Goal: Task Accomplishment & Management: Complete application form

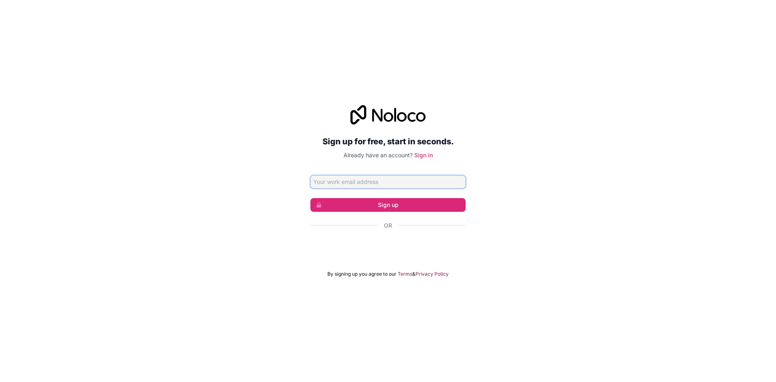
click at [404, 179] on input "Email address" at bounding box center [388, 181] width 155 height 13
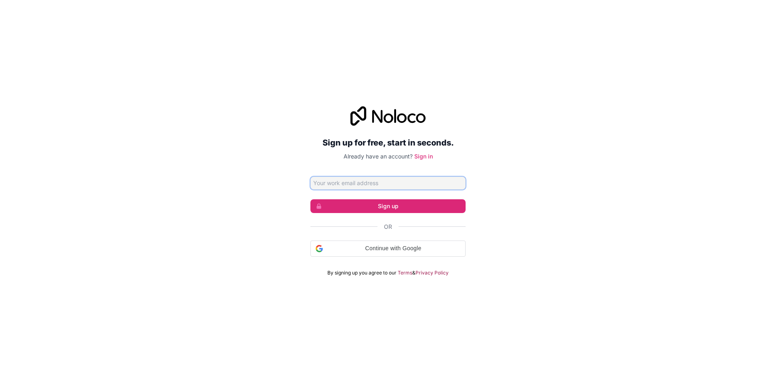
type input "legendexpect25@gmail.com"
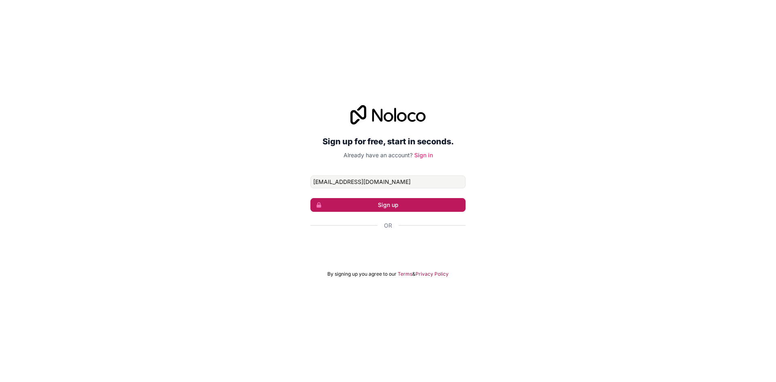
click at [390, 203] on button "Sign up" at bounding box center [388, 205] width 155 height 14
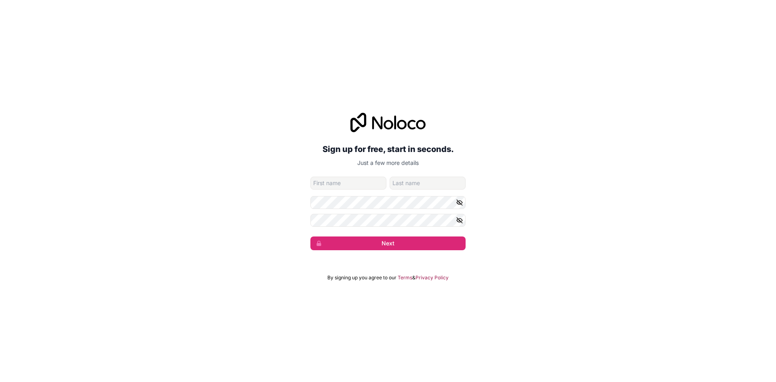
click at [349, 286] on div "Sign up for free, start in seconds. Just a few more details legendexpect25@gmai…" at bounding box center [388, 191] width 776 height 382
drag, startPoint x: 355, startPoint y: 280, endPoint x: 371, endPoint y: 277, distance: 16.1
click at [354, 280] on span "By signing up you agree to our" at bounding box center [362, 278] width 69 height 6
click at [372, 277] on span "By signing up you agree to our" at bounding box center [362, 278] width 69 height 6
click at [374, 276] on span "By signing up you agree to our" at bounding box center [362, 278] width 69 height 6
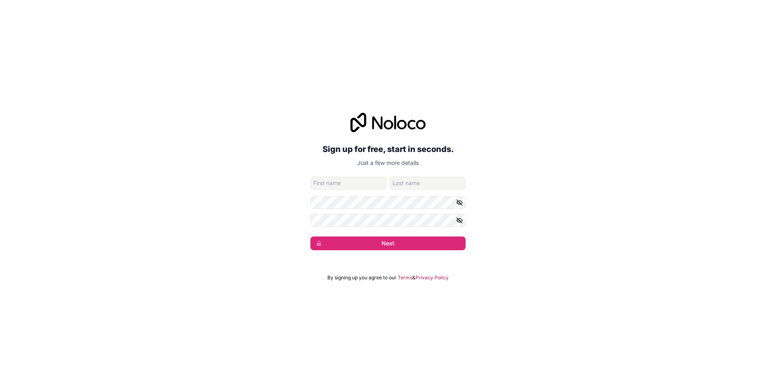
click at [706, 89] on div "Sign up for free, start in seconds. Just a few more details legendexpect25@gmai…" at bounding box center [388, 191] width 776 height 382
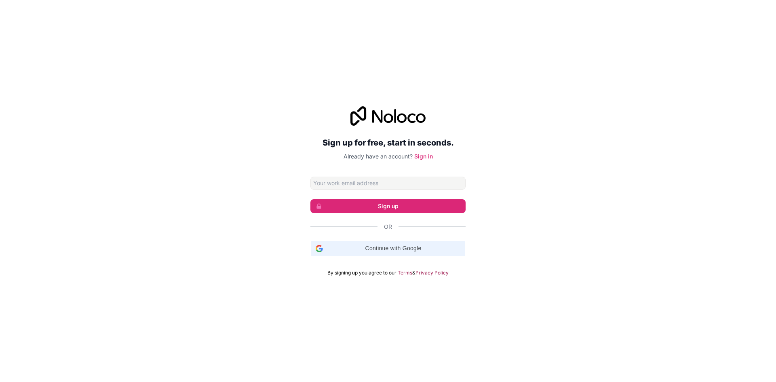
click at [363, 247] on span "Continue with Google" at bounding box center [393, 248] width 134 height 8
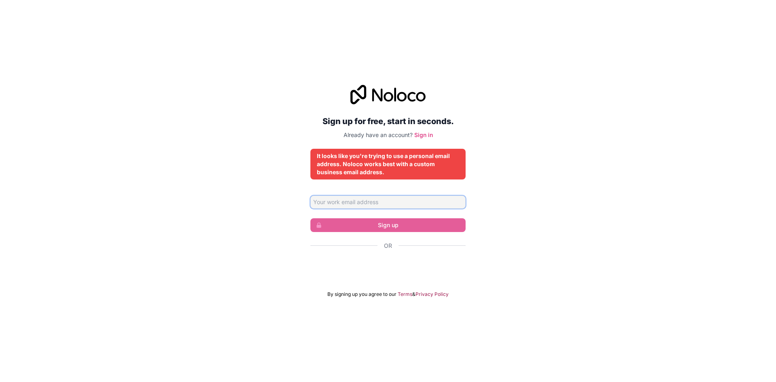
click at [384, 201] on input "Email address" at bounding box center [388, 202] width 155 height 13
type input "legendexpect25@gmail.com"
click at [506, 176] on div "Sign up for free, start in seconds. Already have an account? Sign in It looks l…" at bounding box center [388, 191] width 776 height 235
